Goal: Task Accomplishment & Management: Use online tool/utility

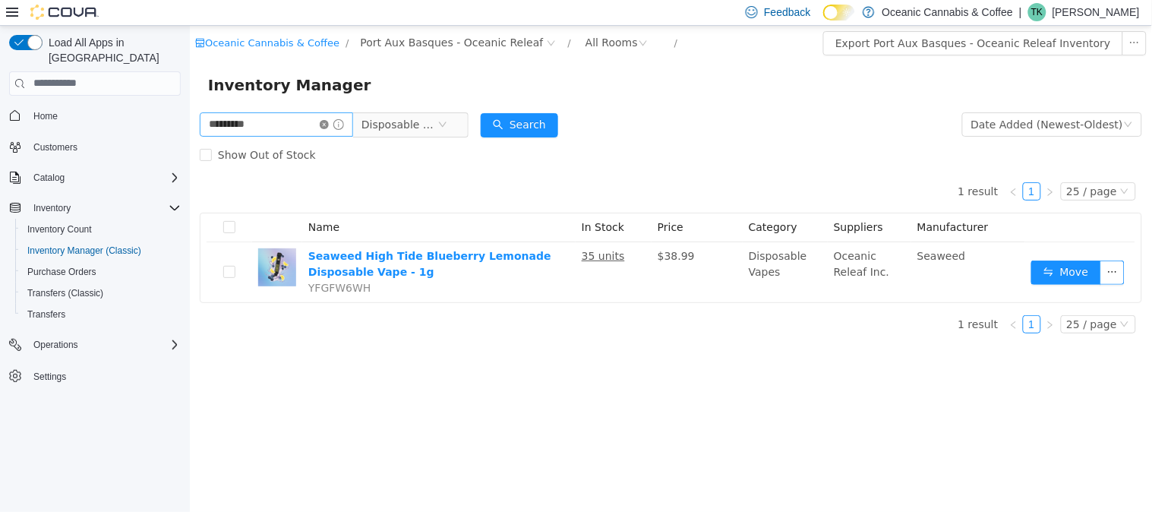
click at [328, 125] on icon "icon: close-circle" at bounding box center [323, 123] width 9 height 9
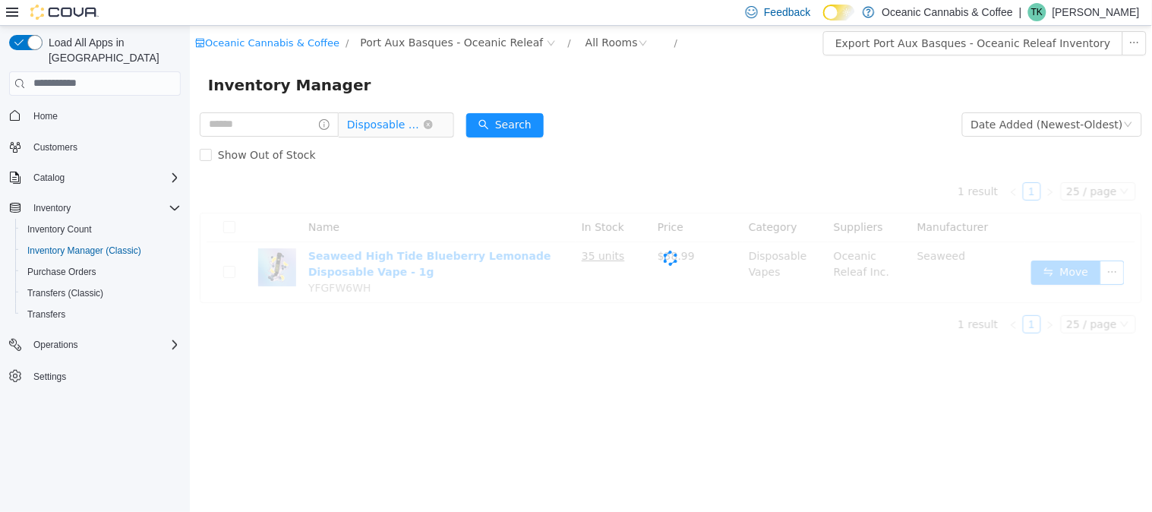
click at [414, 123] on span "Disposable Vapes" at bounding box center [384, 123] width 76 height 23
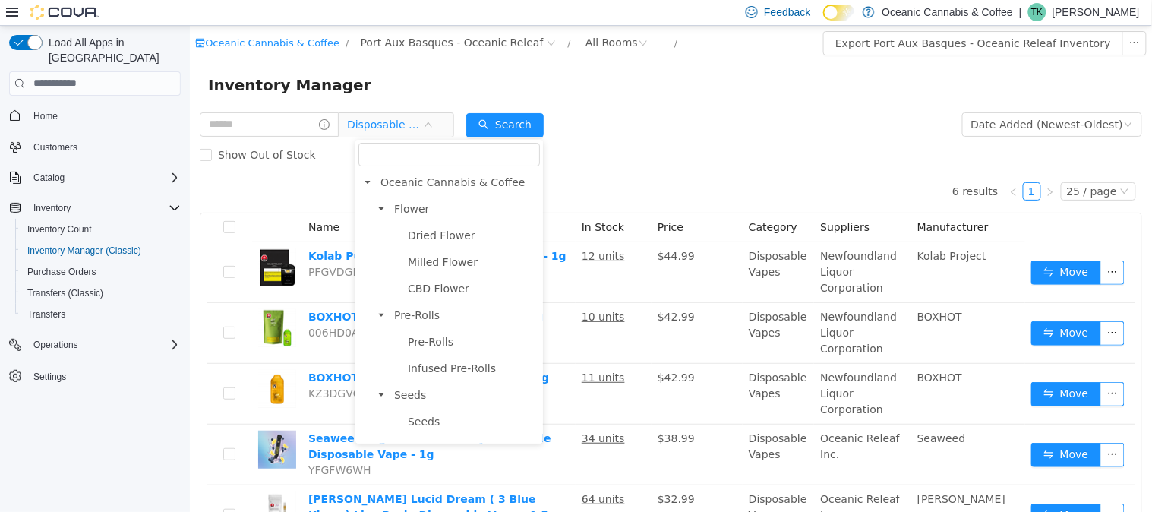
click at [466, 491] on span "Vape Cartridges" at bounding box center [471, 501] width 136 height 21
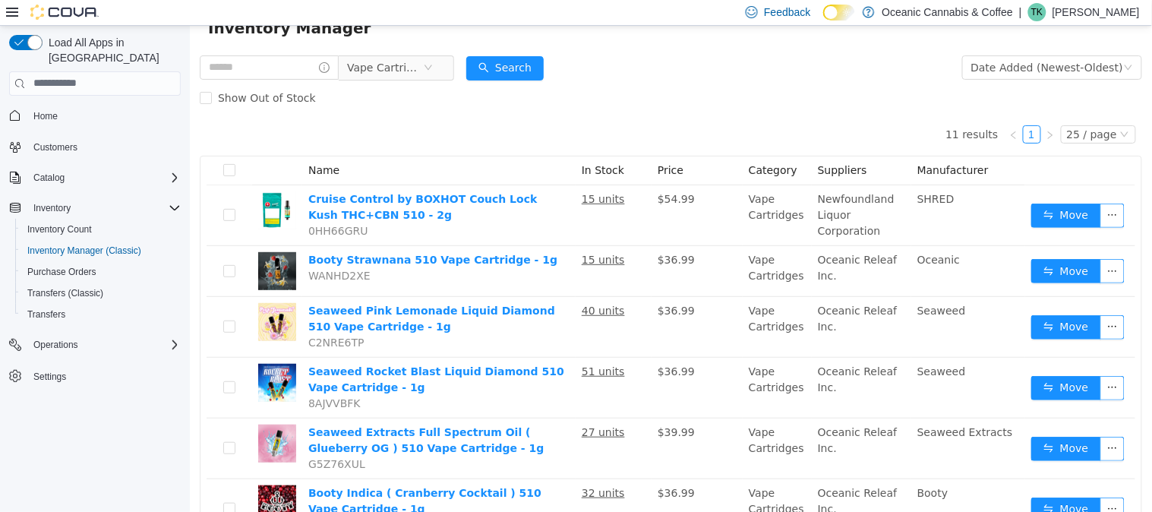
scroll to position [84, 0]
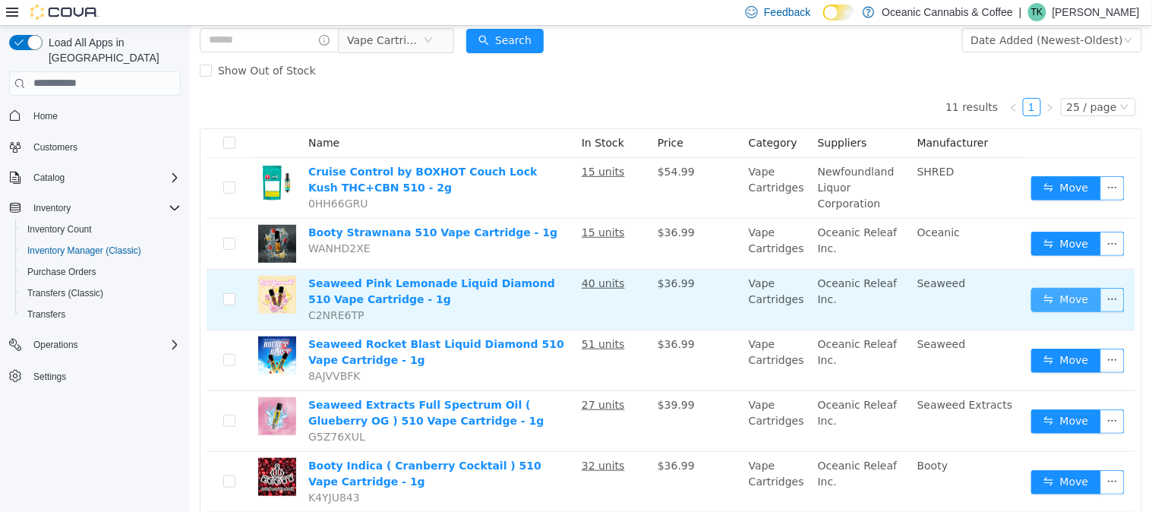
click at [1050, 294] on button "Move" at bounding box center [1066, 299] width 70 height 24
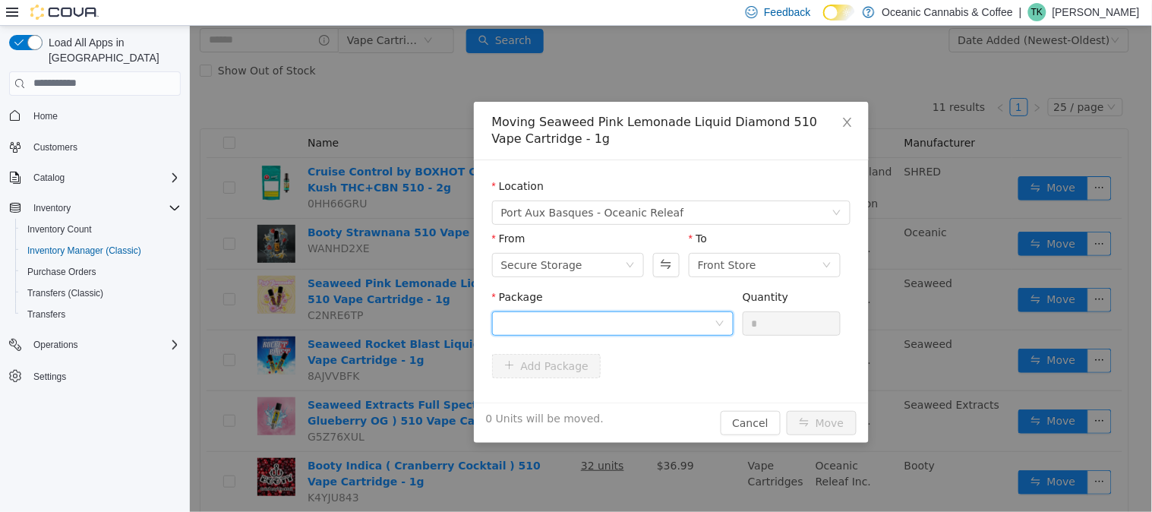
click at [611, 315] on div at bounding box center [607, 322] width 213 height 23
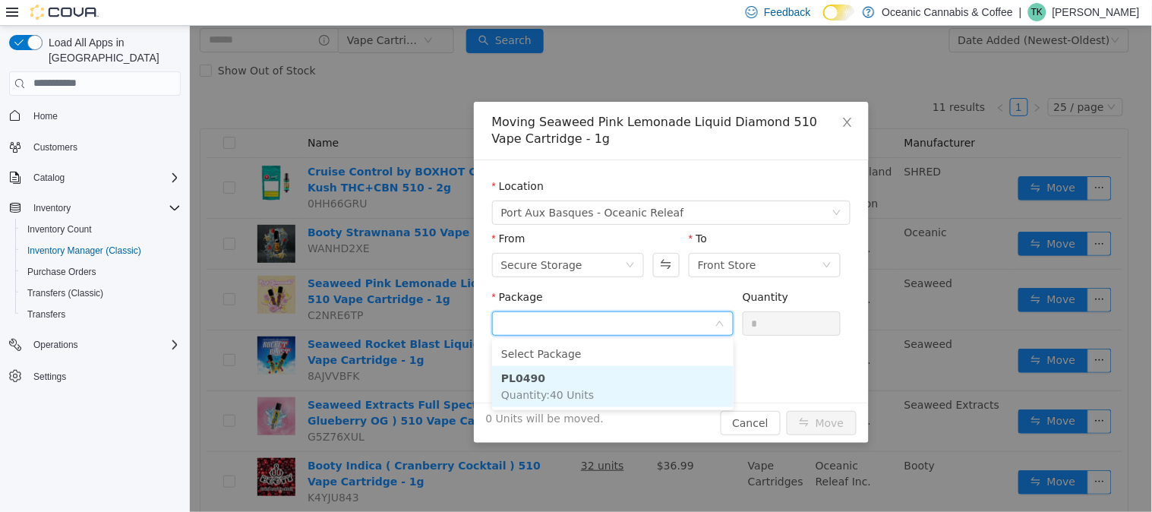
click at [602, 394] on li "PL0490 Quantity : 40 Units" at bounding box center [612, 385] width 242 height 41
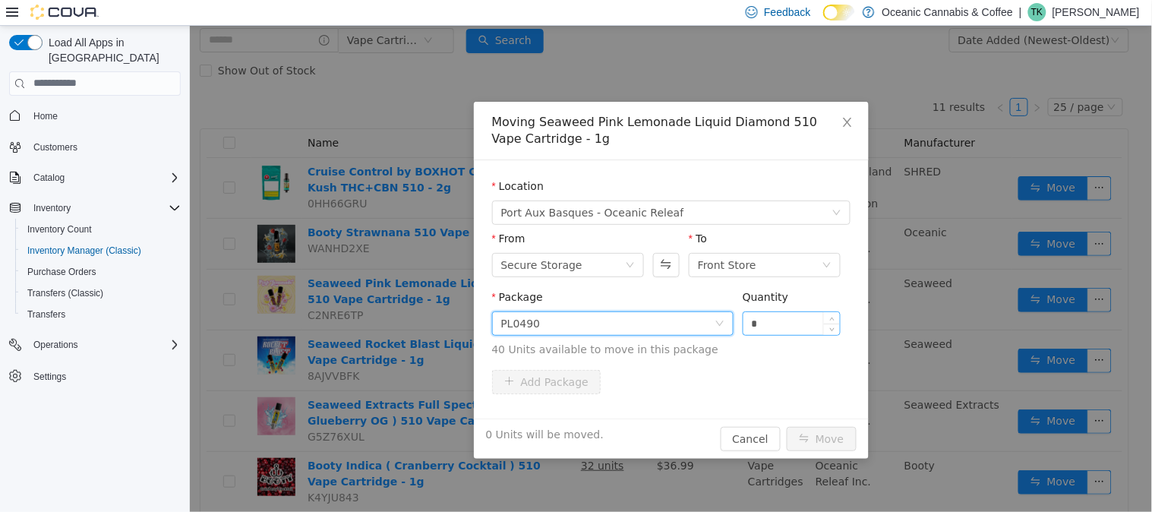
click at [785, 328] on input "*" at bounding box center [791, 322] width 97 height 23
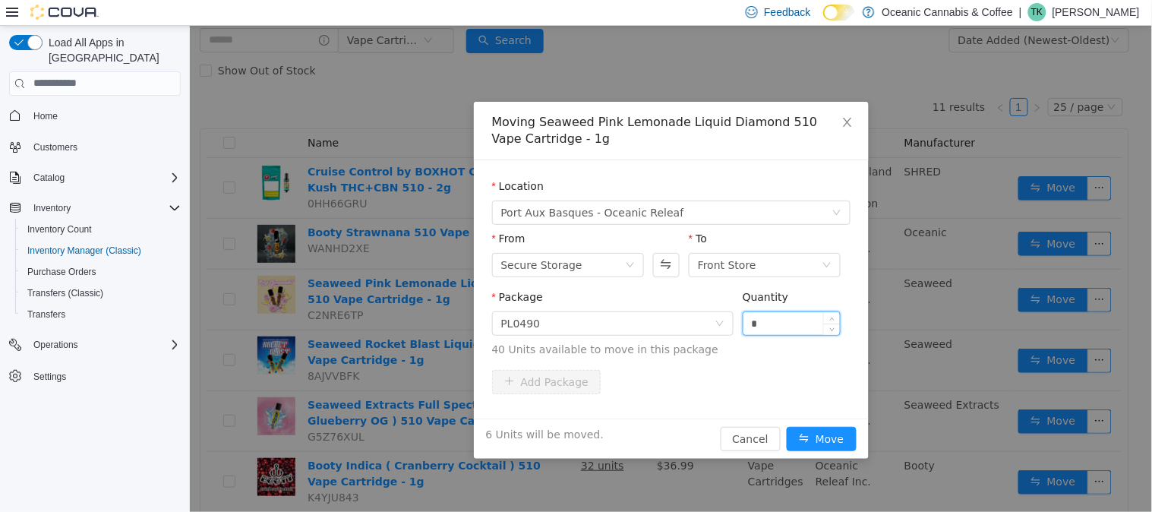
type input "*"
click at [786, 426] on button "Move" at bounding box center [821, 438] width 70 height 24
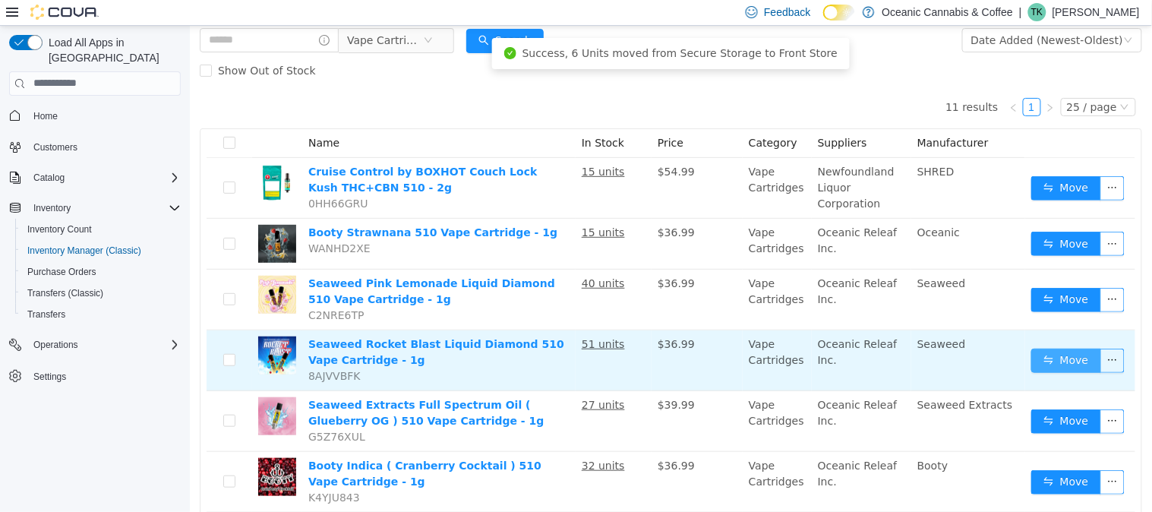
click at [1044, 350] on button "Move" at bounding box center [1066, 360] width 70 height 24
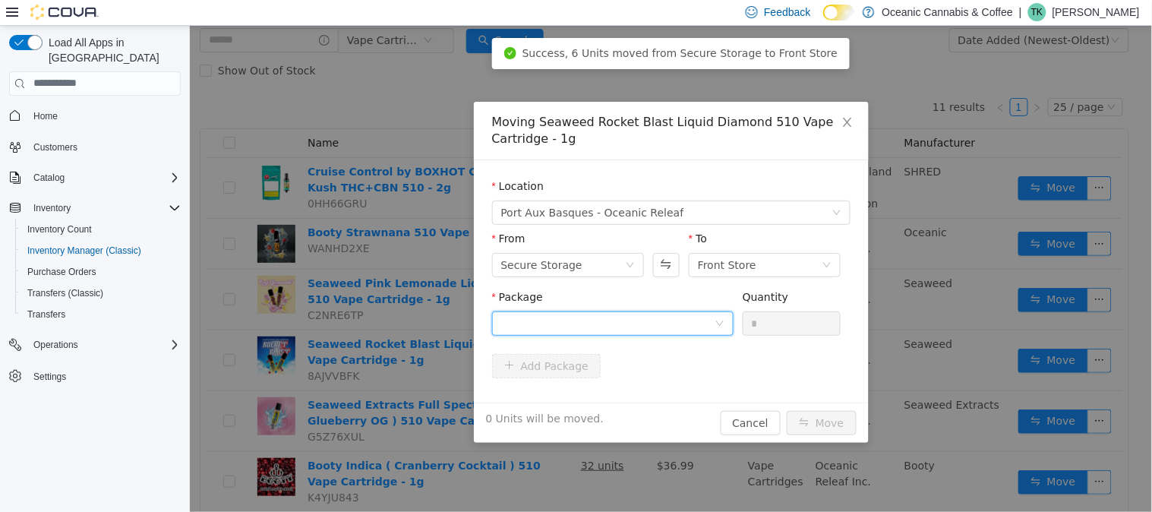
click at [538, 327] on div at bounding box center [607, 322] width 213 height 23
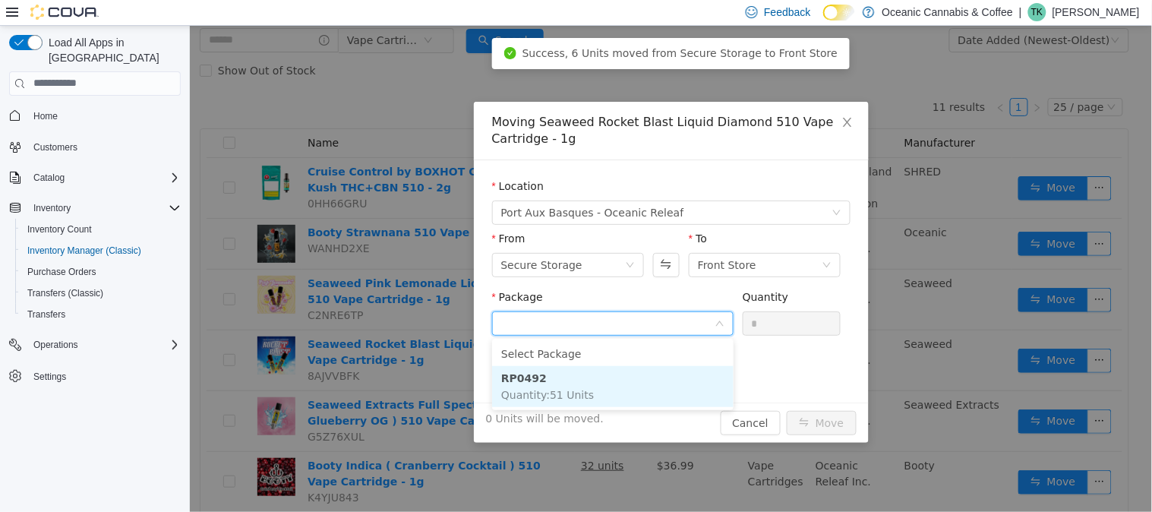
click at [545, 391] on span "Quantity : 51 Units" at bounding box center [547, 394] width 93 height 12
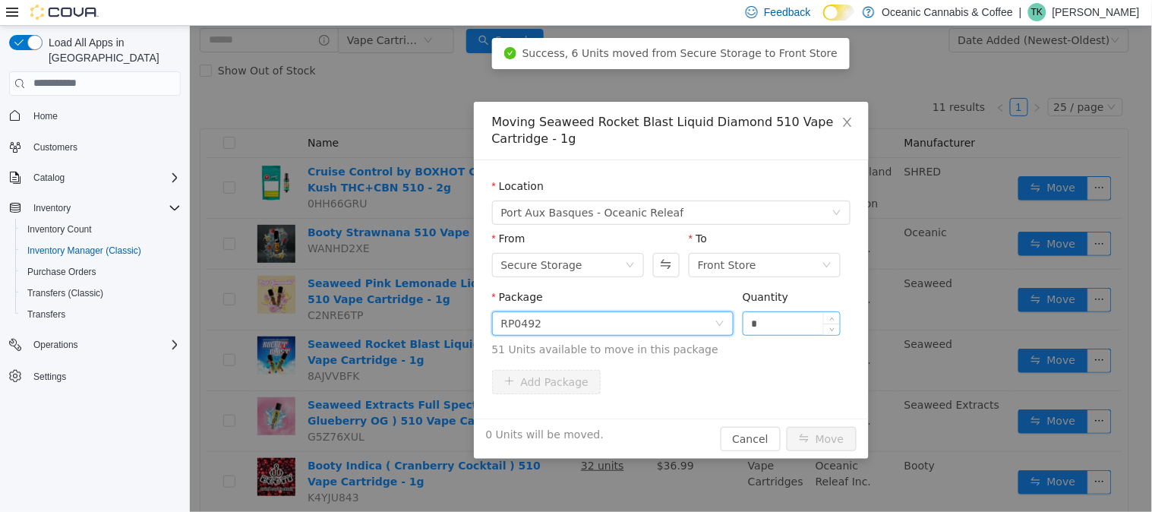
click at [775, 322] on input "*" at bounding box center [791, 322] width 97 height 23
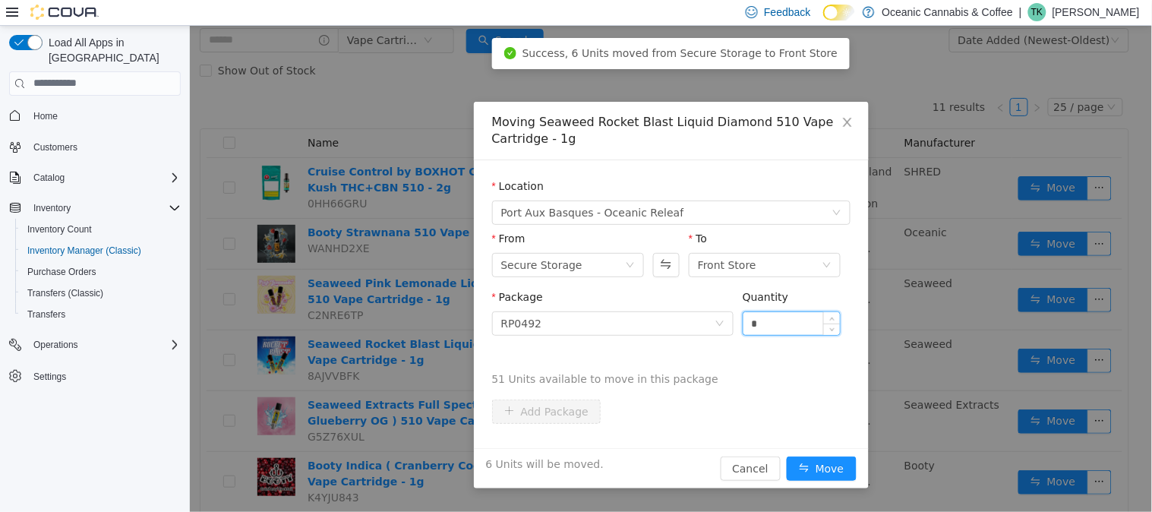
type input "*"
click at [786, 456] on button "Move" at bounding box center [821, 468] width 70 height 24
